Goal: Information Seeking & Learning: Learn about a topic

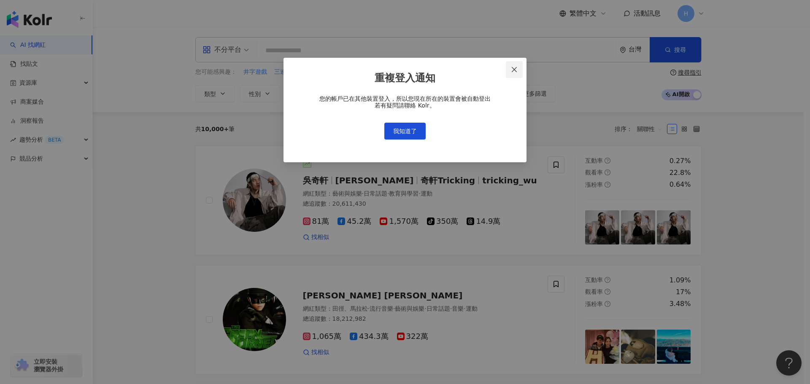
click at [517, 69] on icon "close" at bounding box center [514, 69] width 7 height 7
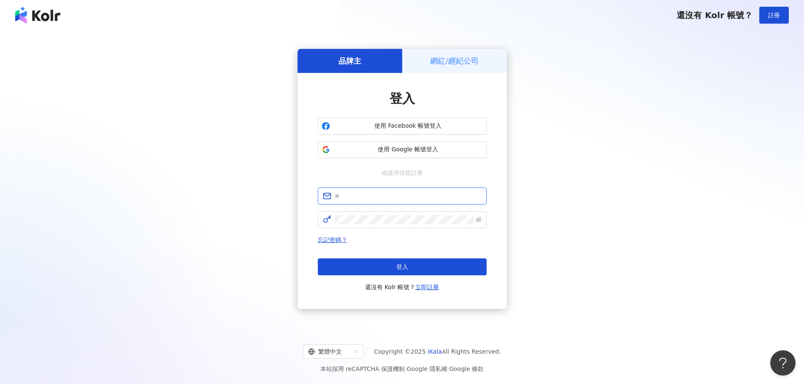
type input "**********"
click at [407, 146] on span "使用 Google 帳號登入" at bounding box center [407, 150] width 149 height 8
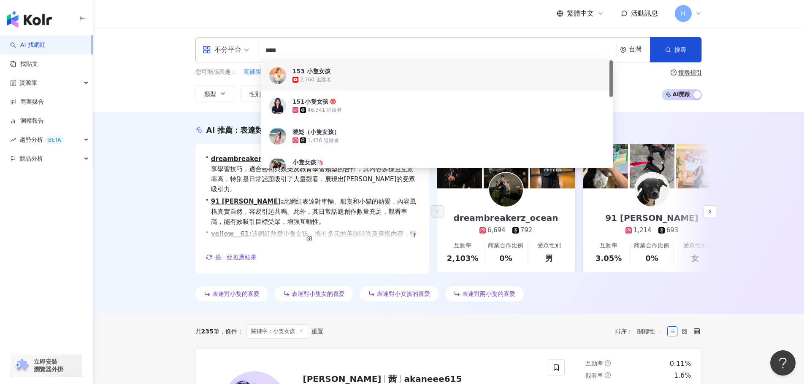
drag, startPoint x: 321, startPoint y: 49, endPoint x: 81, endPoint y: 38, distance: 239.5
paste input "*****"
type input "*********"
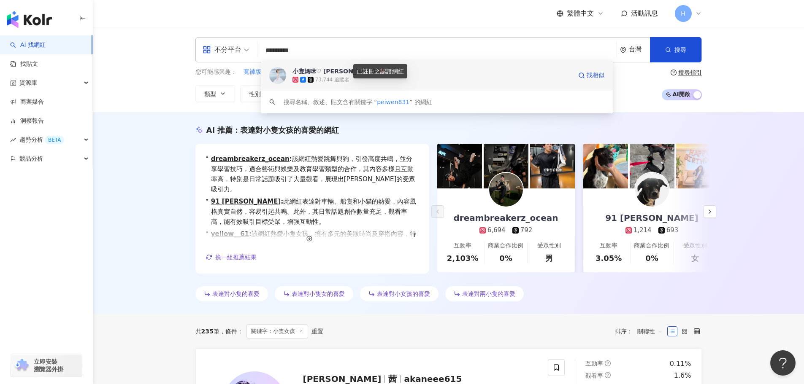
click at [380, 69] on icon at bounding box center [383, 71] width 6 height 6
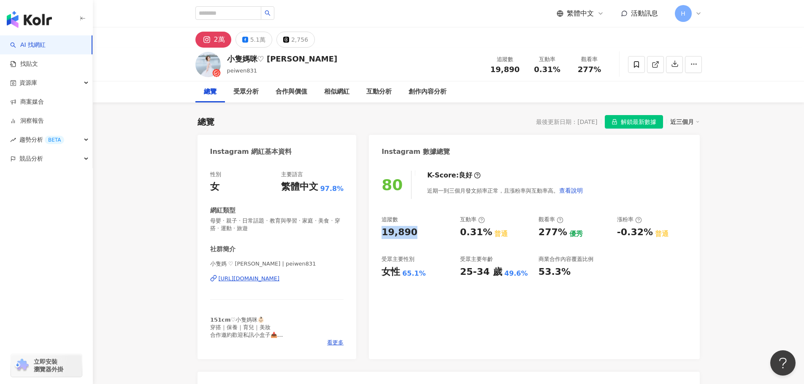
drag, startPoint x: 390, startPoint y: 235, endPoint x: 423, endPoint y: 235, distance: 33.8
click at [423, 235] on div "80 K-Score : 良好 近期一到三個月發文頻率正常，且漲粉率與互動率高。 查看說明 追蹤數 19,890 互動率 0.31% 普通 觀看率 277% …" at bounding box center [534, 260] width 330 height 197
copy div "19,890"
drag, startPoint x: 265, startPoint y: 231, endPoint x: 206, endPoint y: 221, distance: 59.5
click at [206, 221] on div "性別 女 主要語言 繁體中文 97.8% 網紅類型 母嬰 · 親子 · 日常話題 · 教育與學習 · 家庭 · 美食 · 穿搭 · 運動 · 旅遊 社群簡介 …" at bounding box center [277, 260] width 159 height 197
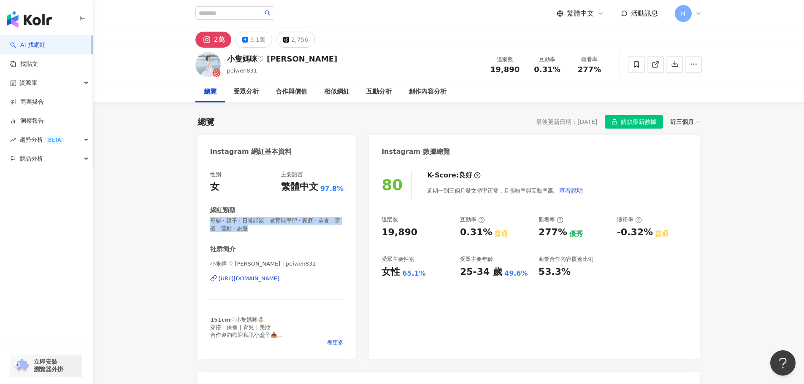
copy span "母嬰 · 親子 · 日常話題 · 教育與學習 · 家庭 · 美食 · 穿搭 · 運動 · 旅遊"
click at [282, 233] on div "性別 女 主要語言 繁體中文 97.8% 網紅類型 母嬰 · 親子 · 日常話題 · 教育與學習 · 家庭 · 美食 · 穿搭 · 運動 · 旅遊 社群簡介 …" at bounding box center [277, 259] width 134 height 176
copy span "母嬰 · 親子 · 日常話題 · 教育與學習 · 家庭 · 美食 · 穿搭 · 運動 · 旅遊"
drag, startPoint x: 320, startPoint y: 262, endPoint x: 320, endPoint y: 251, distance: 11.0
click at [320, 262] on span "小隻媽 ♡ Peggy | peiwen831" at bounding box center [277, 264] width 134 height 8
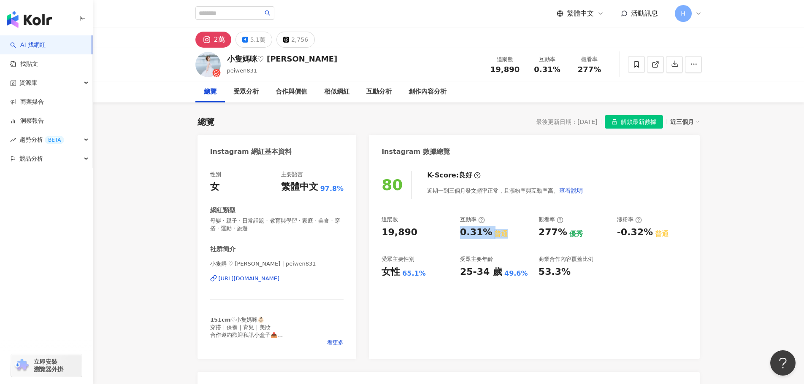
drag, startPoint x: 509, startPoint y: 237, endPoint x: 460, endPoint y: 238, distance: 48.1
click at [460, 238] on div "0.31% 普通" at bounding box center [495, 232] width 70 height 13
copy div "0.31% 普通"
drag, startPoint x: 580, startPoint y: 235, endPoint x: 540, endPoint y: 235, distance: 40.1
click at [540, 235] on div "277% 優秀" at bounding box center [574, 232] width 70 height 13
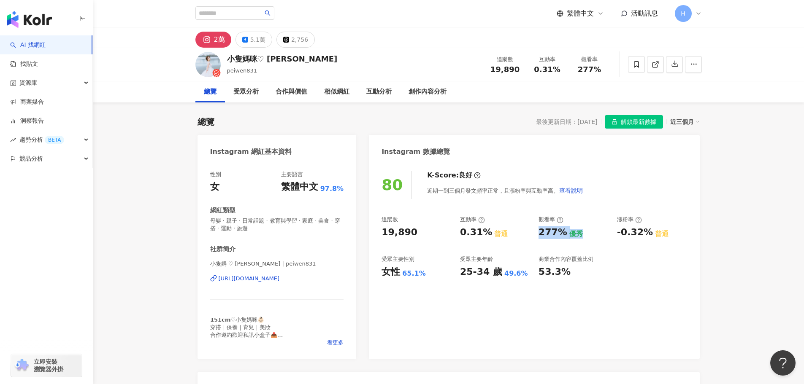
copy div "277% 優秀"
drag, startPoint x: 667, startPoint y: 234, endPoint x: 617, endPoint y: 236, distance: 50.7
click at [617, 236] on div "-0.32% 普通" at bounding box center [652, 232] width 70 height 13
copy div "-0.32% 普通"
click at [252, 41] on div "5.1萬" at bounding box center [257, 40] width 15 height 12
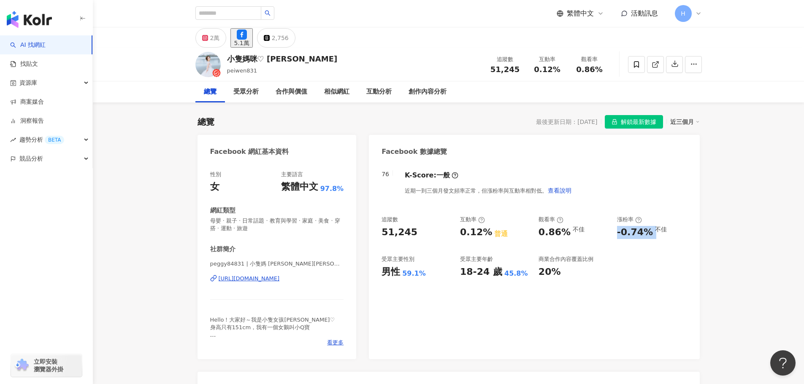
click at [269, 279] on div "https://www.facebook.com/751679358222381" at bounding box center [249, 279] width 61 height 8
click at [210, 44] on div "2萬" at bounding box center [215, 38] width 10 height 12
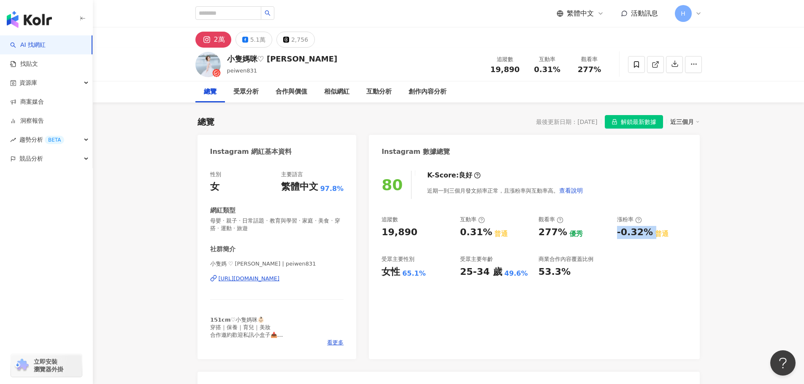
click at [265, 279] on div "https://www.instagram.com/peiwen831/" at bounding box center [249, 279] width 61 height 8
click at [250, 37] on div "5.1萬" at bounding box center [257, 40] width 15 height 12
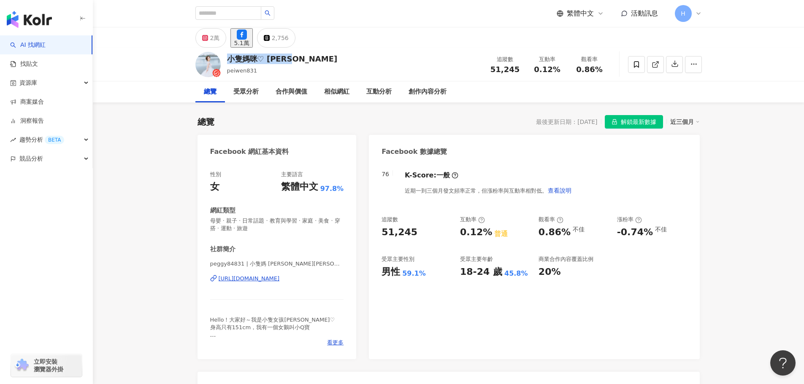
drag, startPoint x: 225, startPoint y: 59, endPoint x: 314, endPoint y: 63, distance: 89.2
click at [314, 63] on div "小隻媽咪♡ Peggy peiwen831 追蹤數 51,245 互動率 0.12% 觀看率 0.86%" at bounding box center [449, 64] width 540 height 33
copy div "小隻媽咪♡ Peggy"
click at [203, 37] on icon at bounding box center [205, 38] width 6 height 6
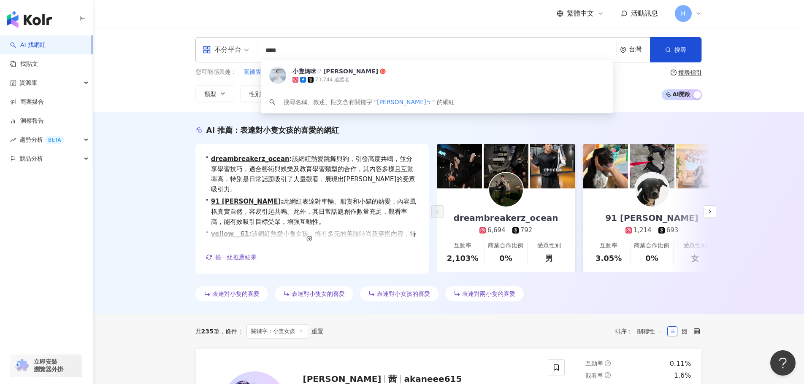
type input "***"
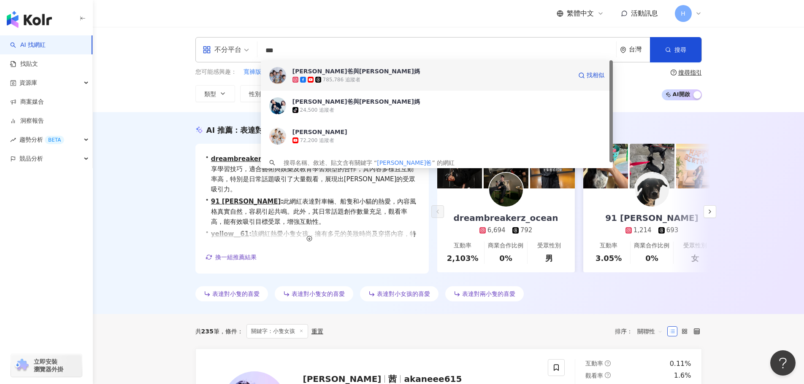
click at [305, 72] on div "彼得爸與蘇珊媽" at bounding box center [355, 71] width 127 height 8
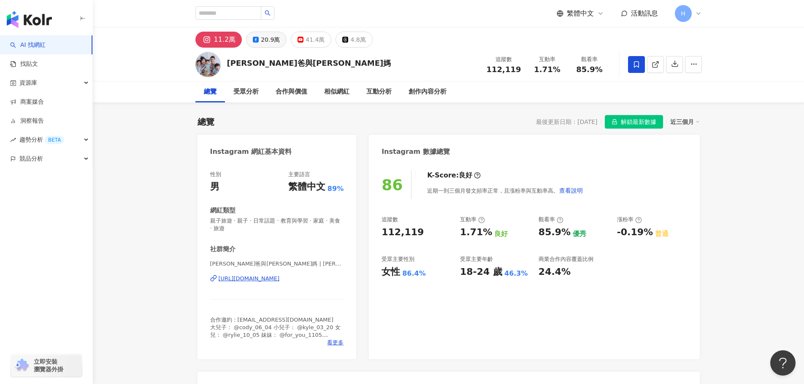
click at [261, 43] on div "20.9萬" at bounding box center [270, 40] width 19 height 12
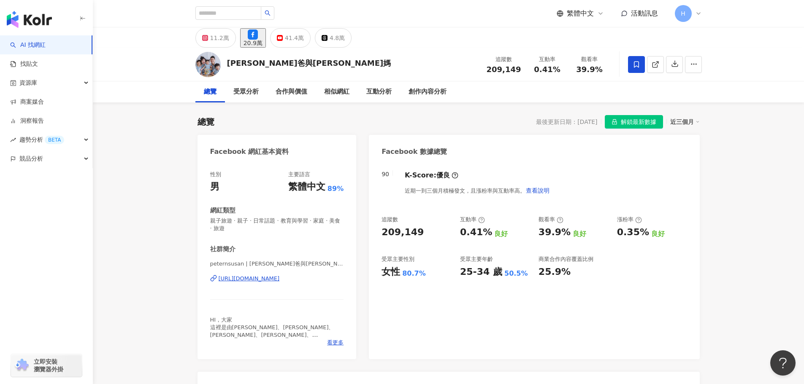
click at [280, 277] on div "https://www.facebook.com/2201874309838365" at bounding box center [249, 279] width 61 height 8
drag, startPoint x: 205, startPoint y: 39, endPoint x: 206, endPoint y: 46, distance: 7.4
click at [205, 38] on icon at bounding box center [204, 37] width 1 height 1
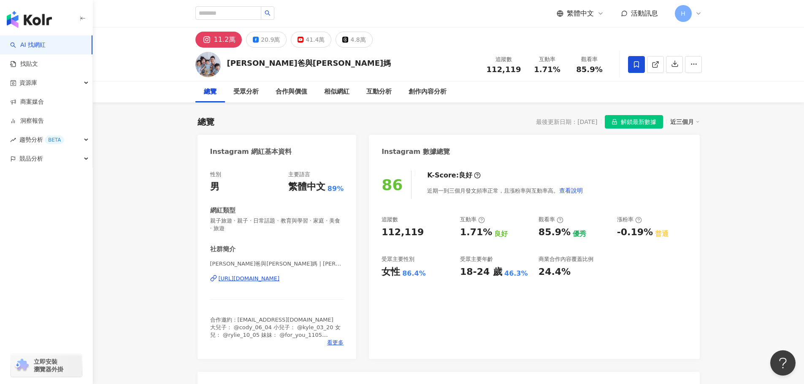
click at [270, 282] on div "[URL][DOMAIN_NAME]" at bounding box center [249, 279] width 61 height 8
click at [263, 38] on div "20.9萬" at bounding box center [270, 40] width 19 height 12
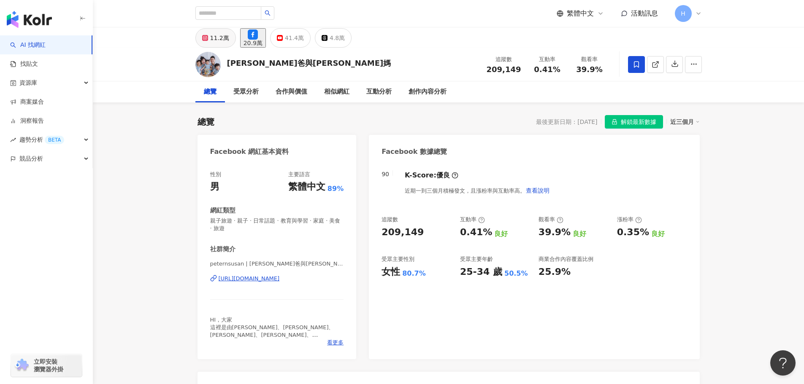
click at [204, 38] on icon at bounding box center [204, 37] width 3 height 3
click at [211, 42] on button "11.2萬" at bounding box center [215, 37] width 41 height 19
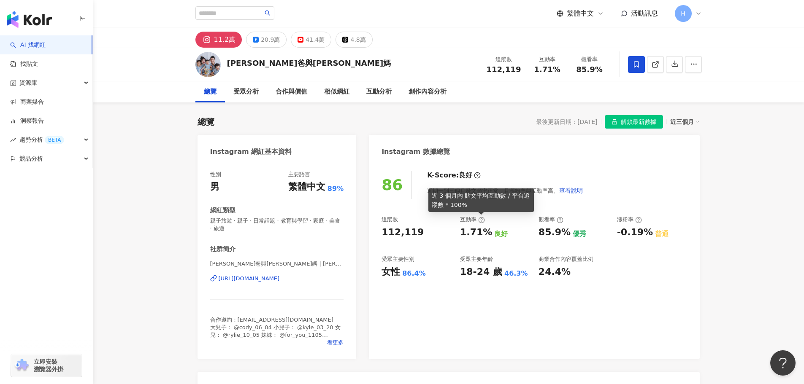
click at [481, 221] on icon at bounding box center [481, 220] width 7 height 7
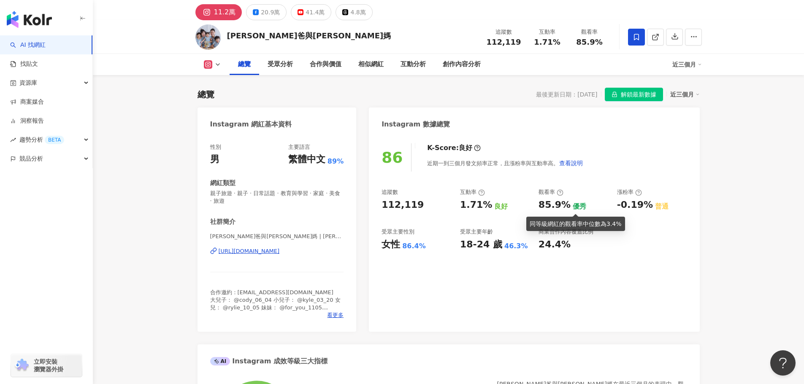
scroll to position [42, 0]
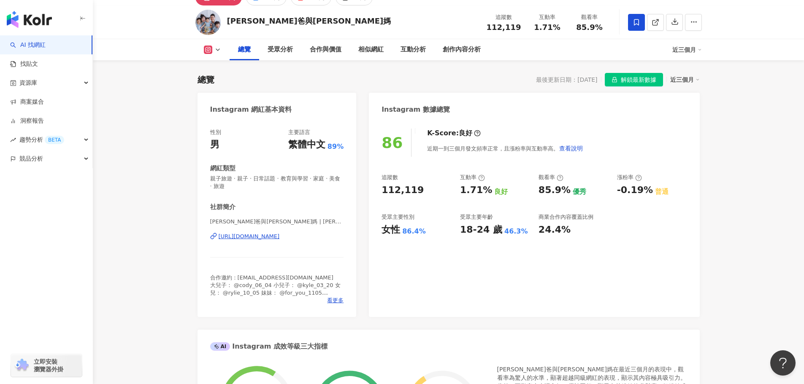
click at [565, 193] on div "85.9%" at bounding box center [555, 190] width 32 height 13
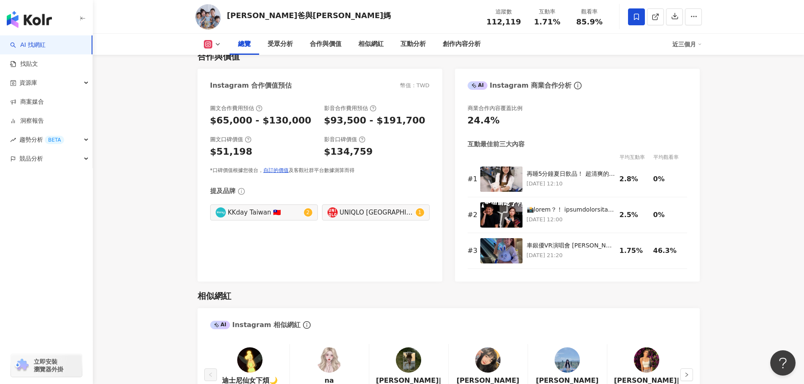
scroll to position [0, 0]
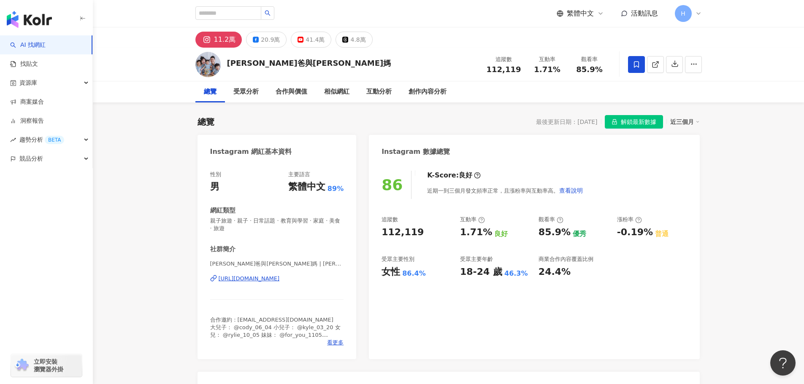
click at [746, 70] on div "彼得爸與蘇珊媽 追蹤數 112,119 互動率 1.71% 觀看率 85.9%" at bounding box center [448, 65] width 711 height 34
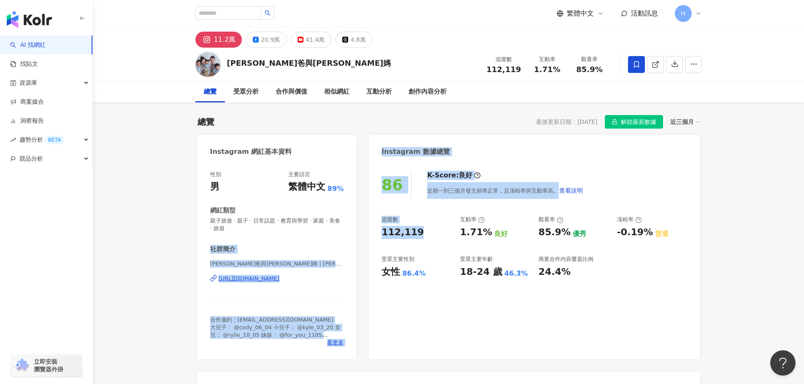
drag, startPoint x: 422, startPoint y: 235, endPoint x: 345, endPoint y: 235, distance: 77.7
click at [421, 247] on div "追蹤數 112,119 互動率 1.71% 良好 觀看率 85.9% 優秀 漲粉率 -0.19% 普通 受眾主要性別 女性 86.4% 受眾主要年齡 18-2…" at bounding box center [534, 247] width 305 height 62
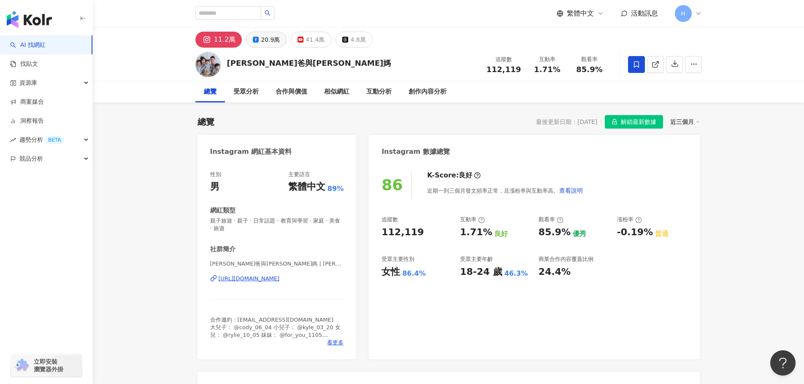
click at [267, 35] on div "20.9萬" at bounding box center [270, 40] width 19 height 12
click at [267, 39] on div "20.9萬" at bounding box center [270, 40] width 19 height 12
